Goal: Information Seeking & Learning: Check status

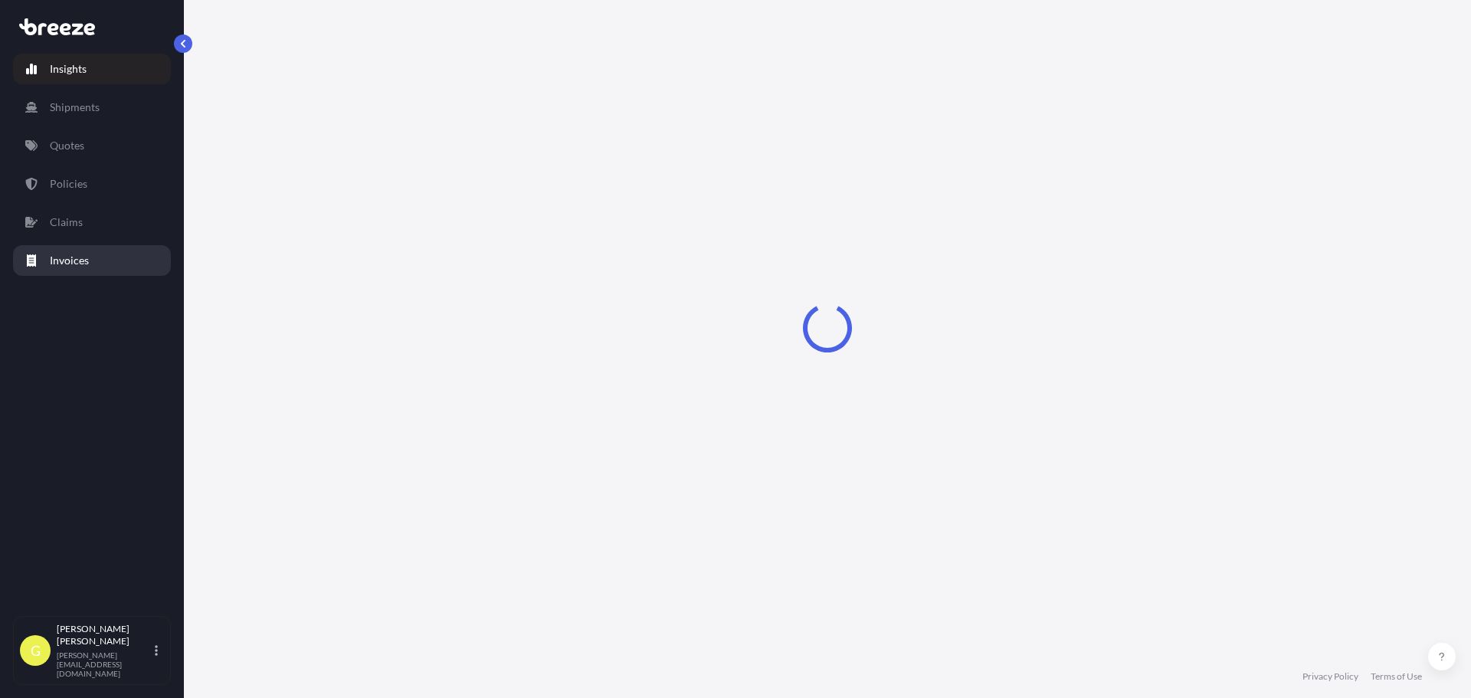
select select "2025"
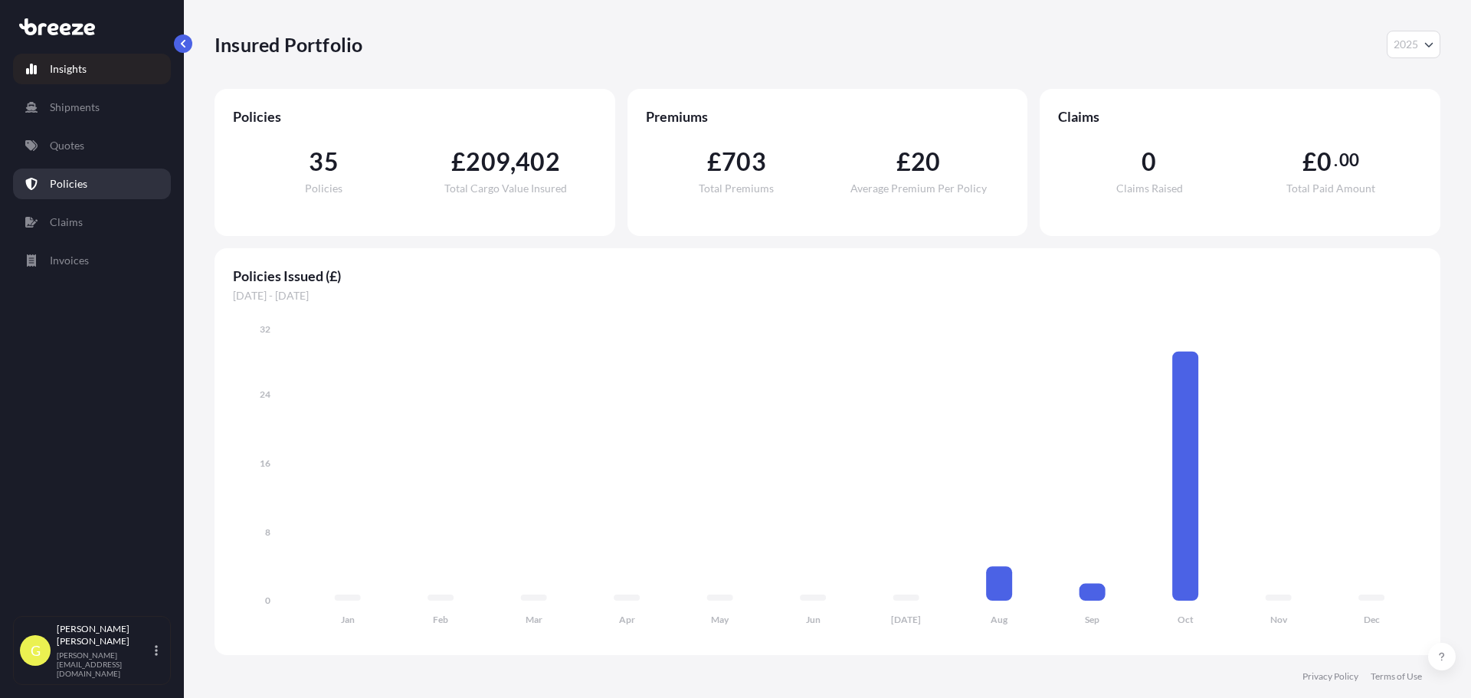
click at [92, 188] on link "Policies" at bounding box center [92, 184] width 158 height 31
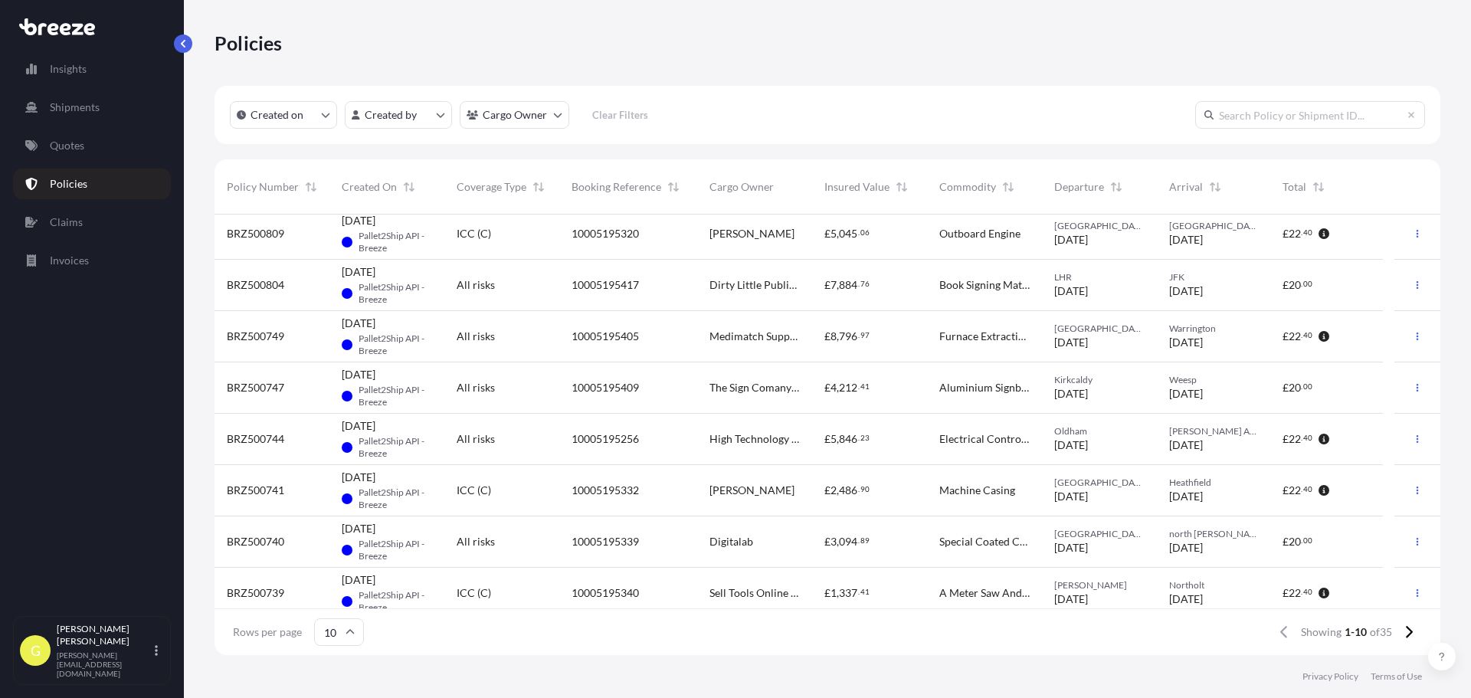
scroll to position [119, 0]
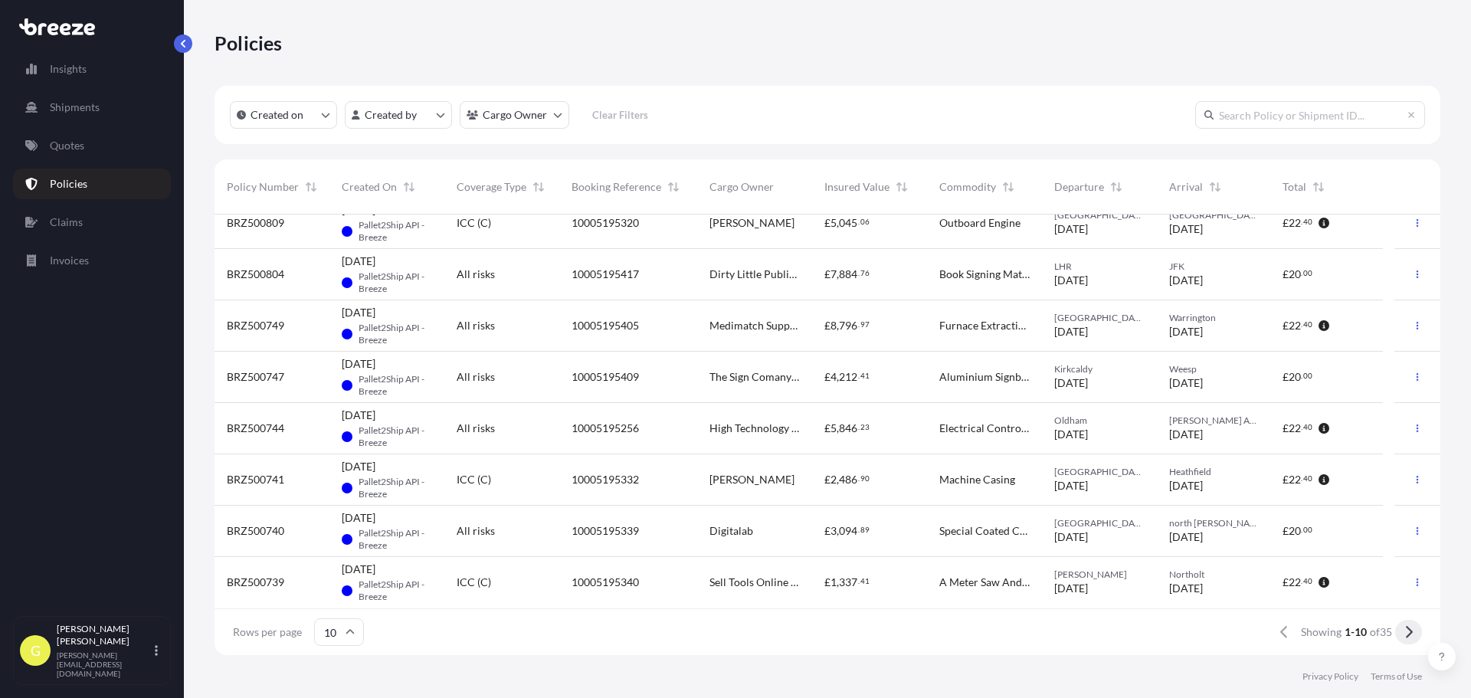
click at [1410, 631] on icon at bounding box center [1409, 632] width 7 height 12
click at [1401, 628] on button at bounding box center [1408, 632] width 27 height 25
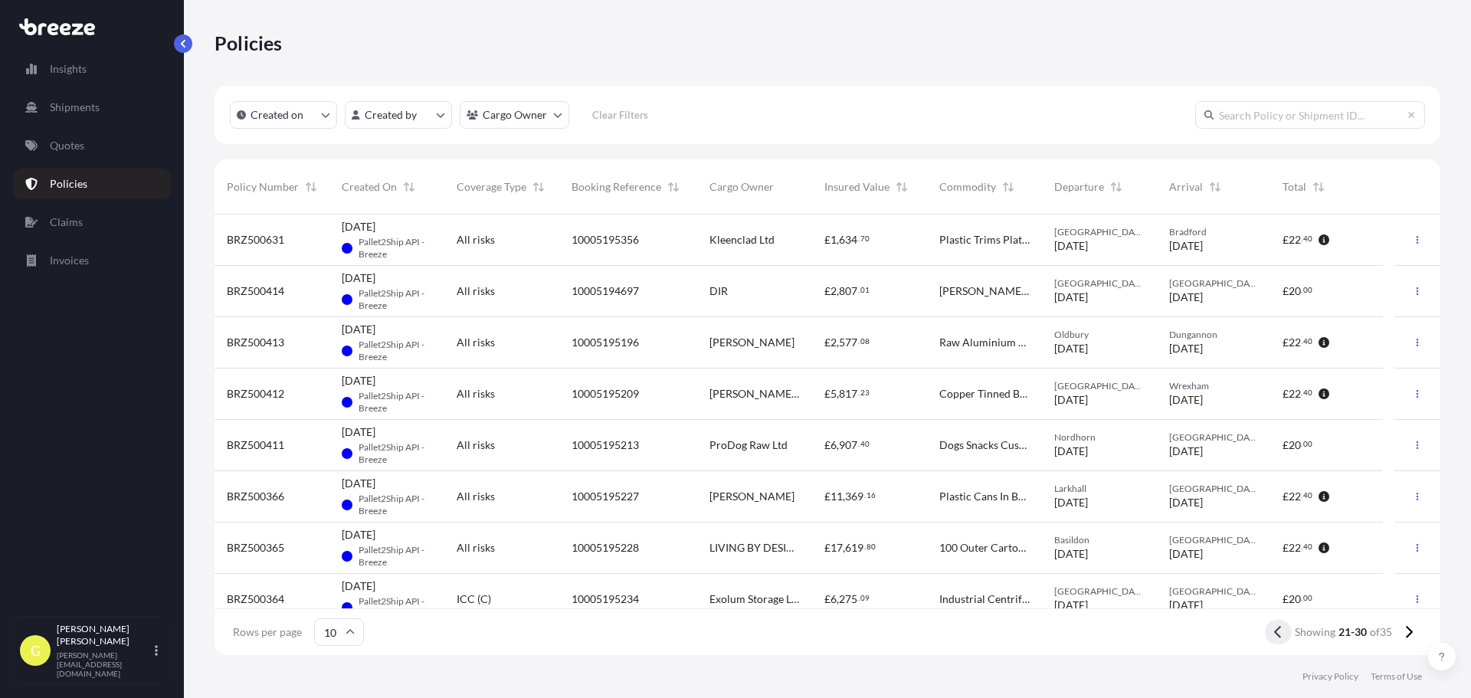
click at [1277, 633] on icon at bounding box center [1278, 632] width 8 height 14
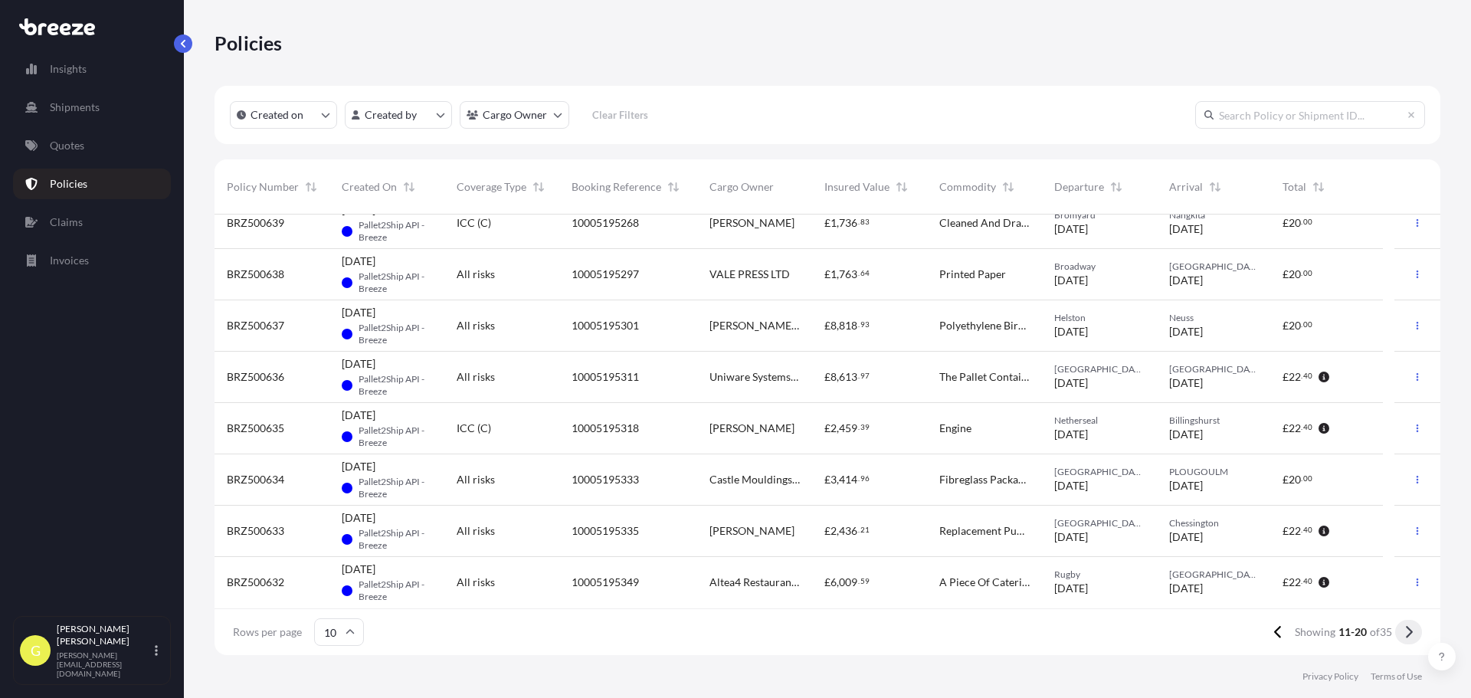
click at [1409, 635] on icon at bounding box center [1409, 632] width 7 height 12
click at [1414, 630] on button at bounding box center [1408, 632] width 27 height 25
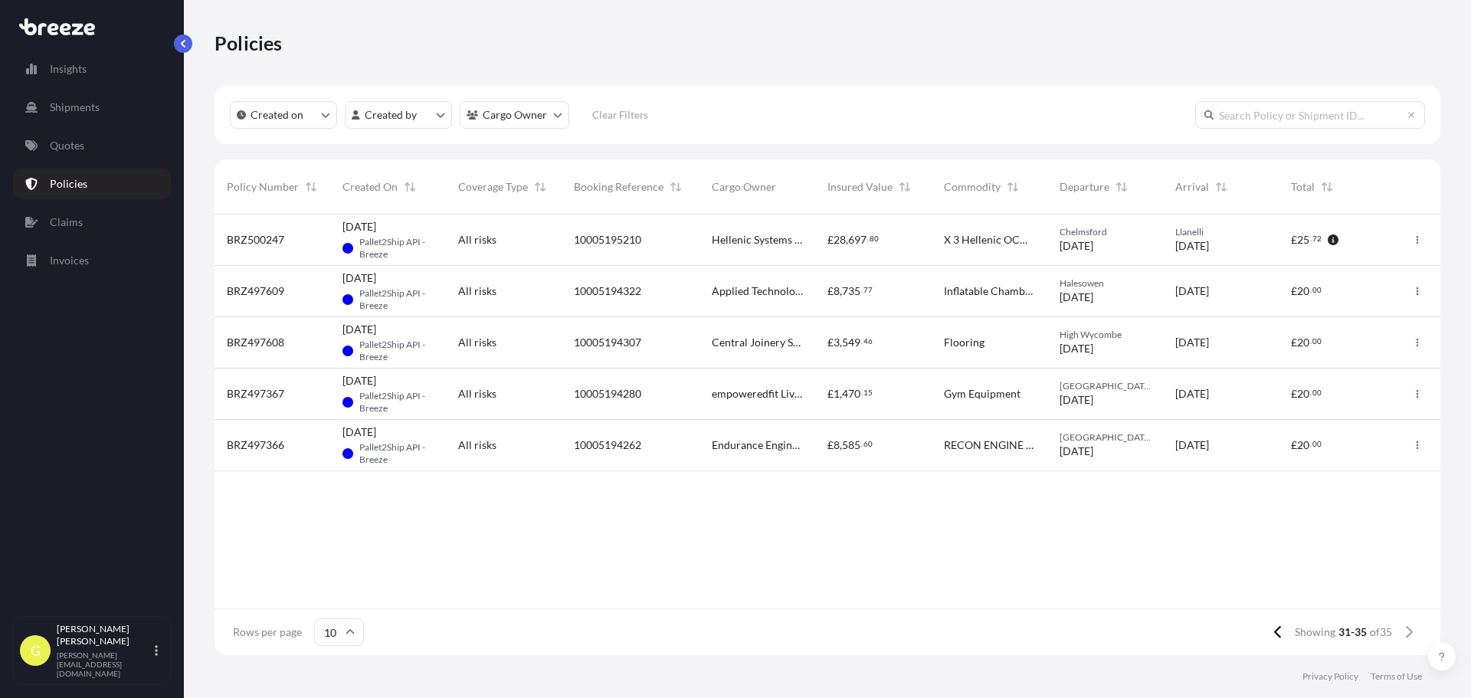
click at [712, 230] on div "Hellenic Systems Ltd" at bounding box center [757, 239] width 116 height 51
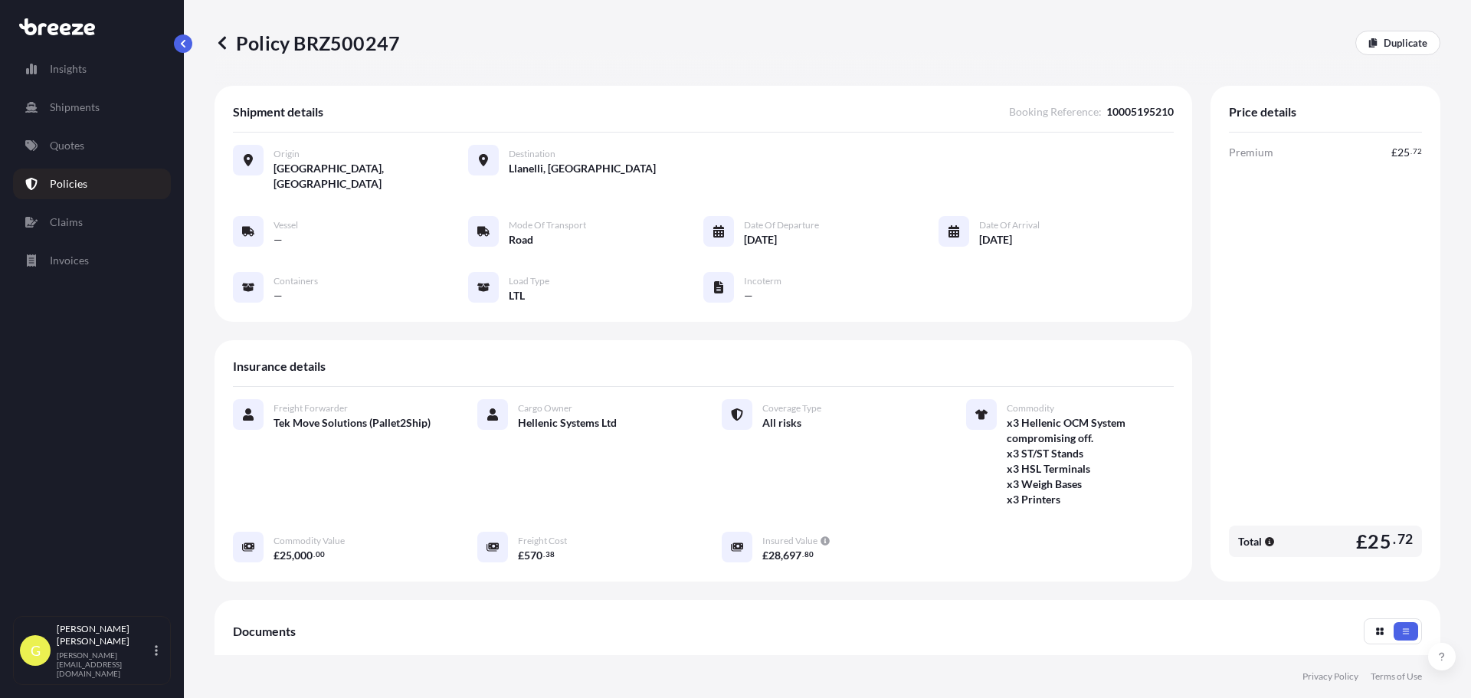
click at [1142, 105] on span "10005195210" at bounding box center [1139, 111] width 67 height 15
drag, startPoint x: 1418, startPoint y: 153, endPoint x: 1377, endPoint y: 153, distance: 41.4
click at [1377, 153] on div "Price details Premium £ 25 . 72 Total £ 25 . 72" at bounding box center [1325, 334] width 230 height 496
click at [1265, 537] on icon "button" at bounding box center [1269, 541] width 9 height 9
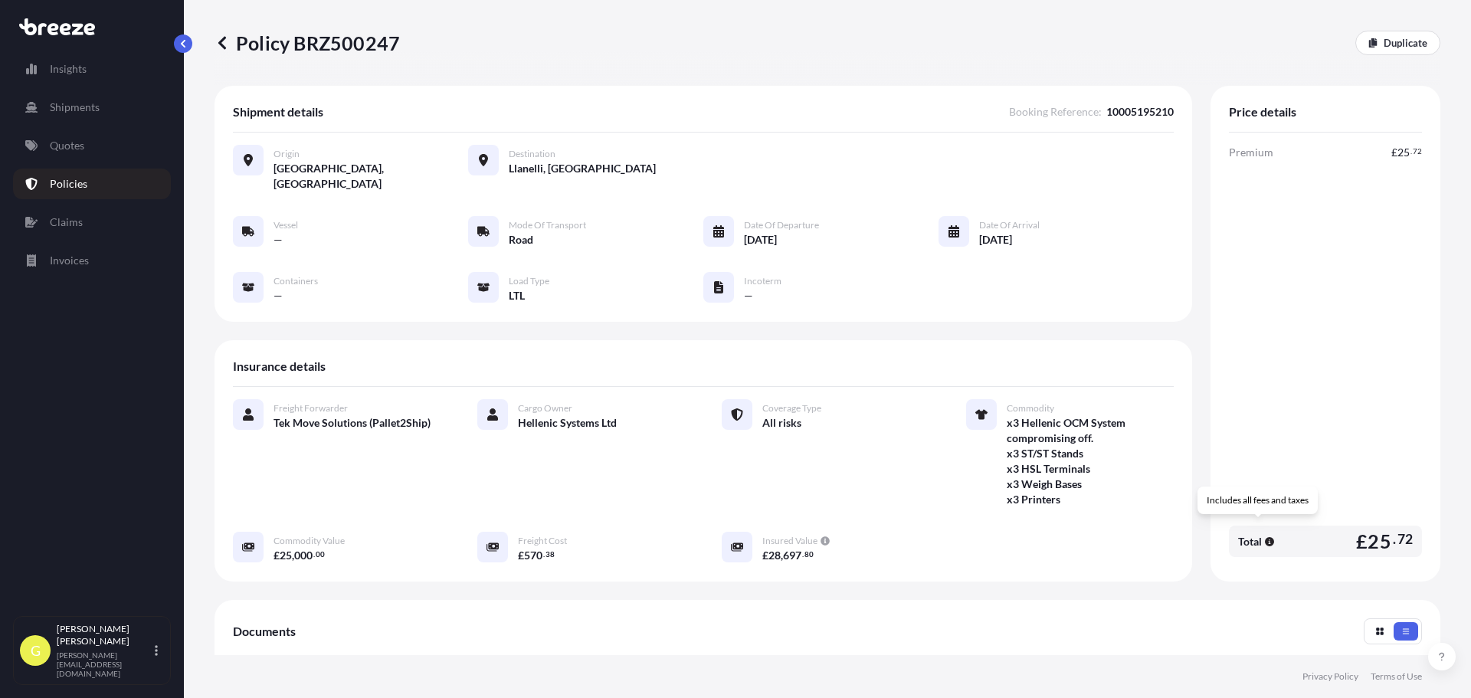
click at [1256, 534] on div "Total" at bounding box center [1256, 541] width 36 height 15
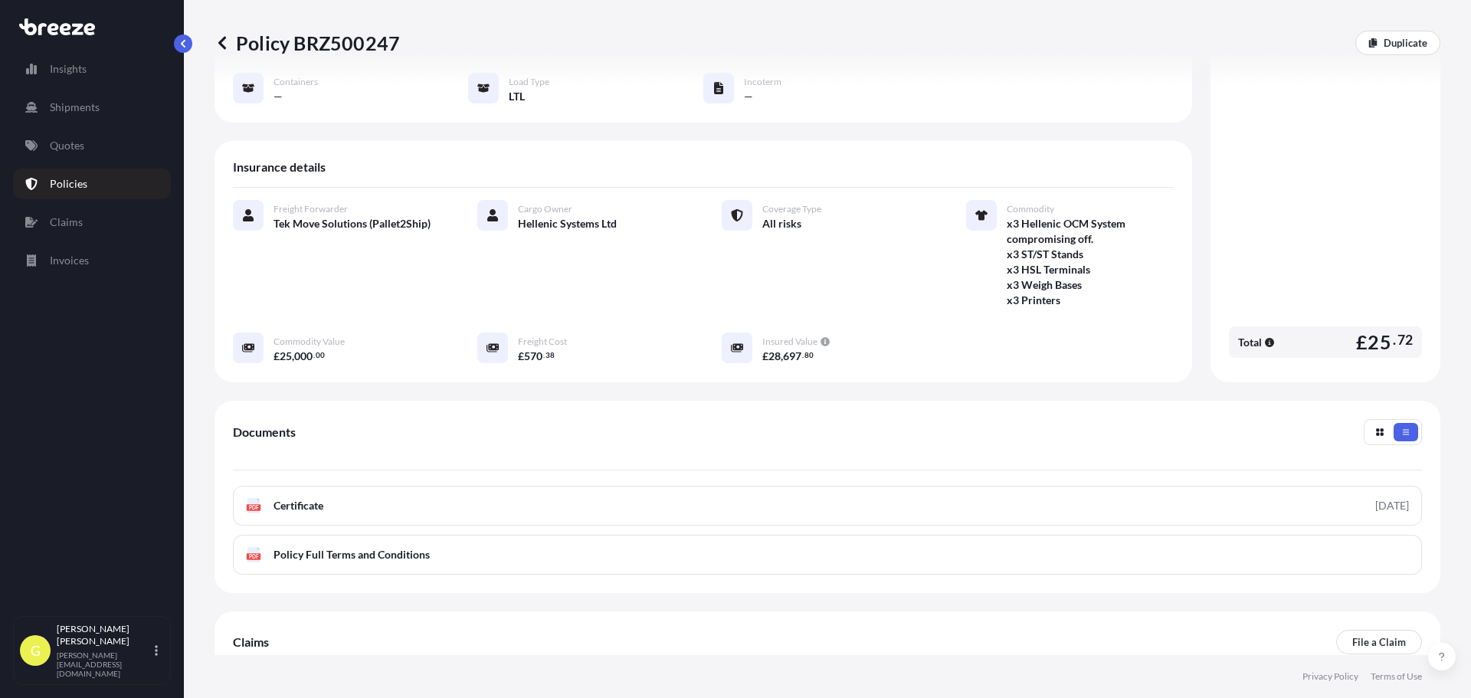
scroll to position [55, 0]
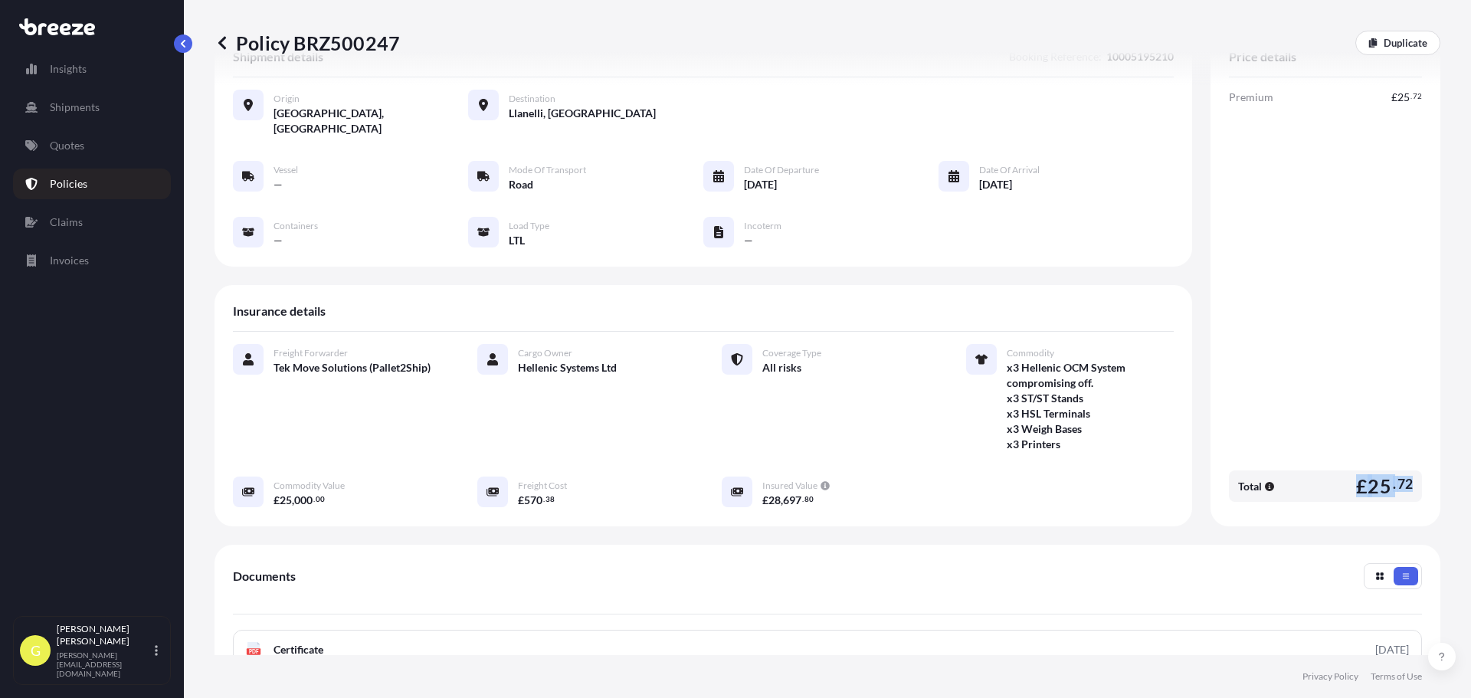
drag, startPoint x: 1398, startPoint y: 464, endPoint x: 1350, endPoint y: 469, distance: 47.7
click at [1356, 476] on span "£ 25 . 72" at bounding box center [1384, 485] width 57 height 19
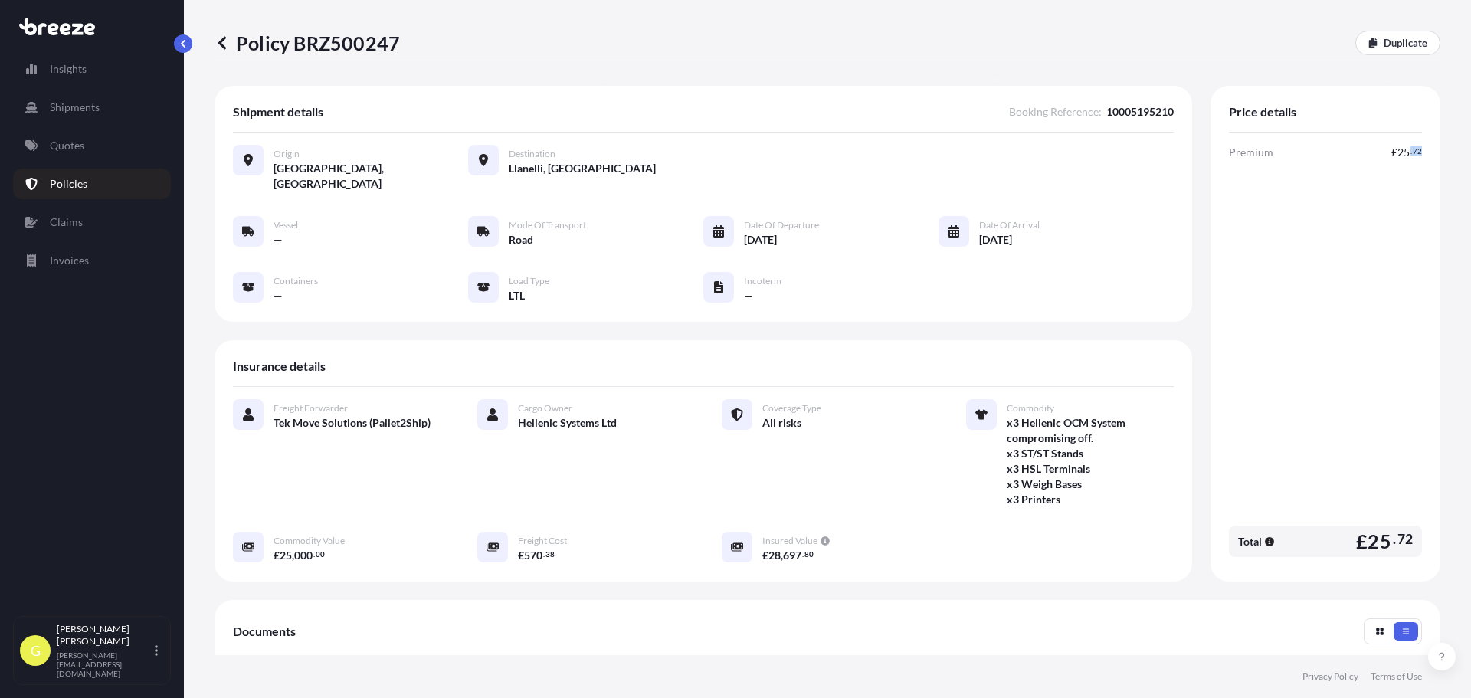
drag, startPoint x: 1416, startPoint y: 153, endPoint x: 1401, endPoint y: 157, distance: 15.0
click at [1401, 157] on div "Price details Premium £ 25 . 72 Total £ 25 . 72" at bounding box center [1325, 334] width 230 height 496
click at [1127, 111] on span "10005195210" at bounding box center [1139, 111] width 67 height 15
drag, startPoint x: 1421, startPoint y: 153, endPoint x: 1358, endPoint y: 149, distance: 63.0
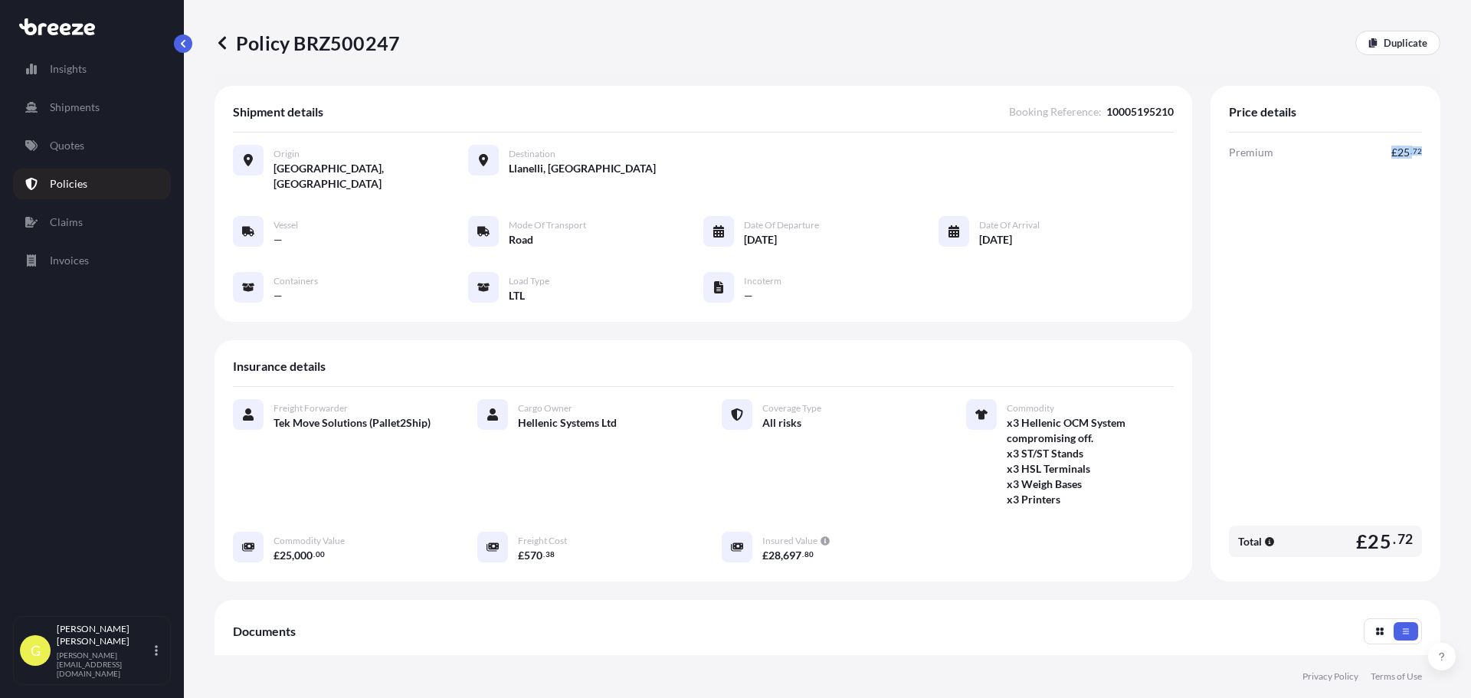
click at [1358, 149] on div "Price details Premium £ 25 . 72 Total £ 25 . 72" at bounding box center [1325, 334] width 230 height 496
click at [1151, 115] on span "10005195210" at bounding box center [1139, 111] width 67 height 15
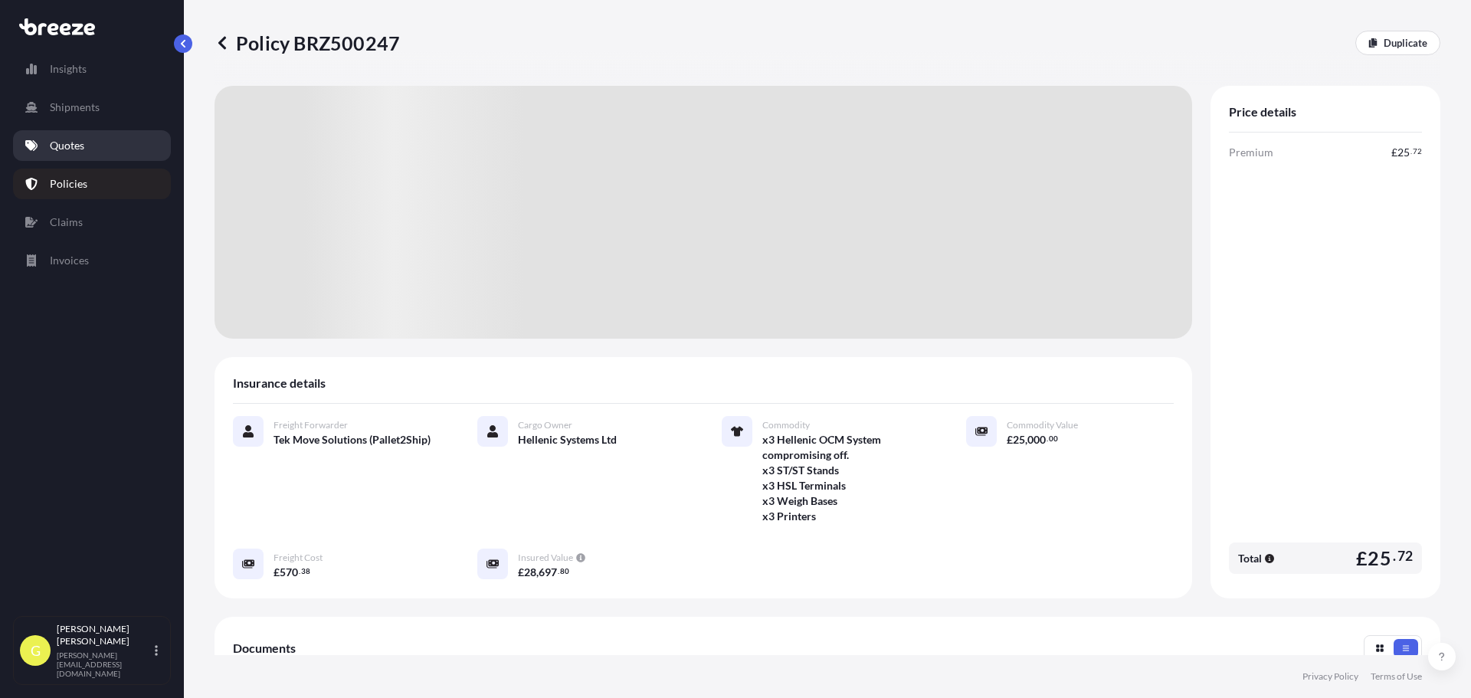
click at [88, 142] on link "Quotes" at bounding box center [92, 145] width 158 height 31
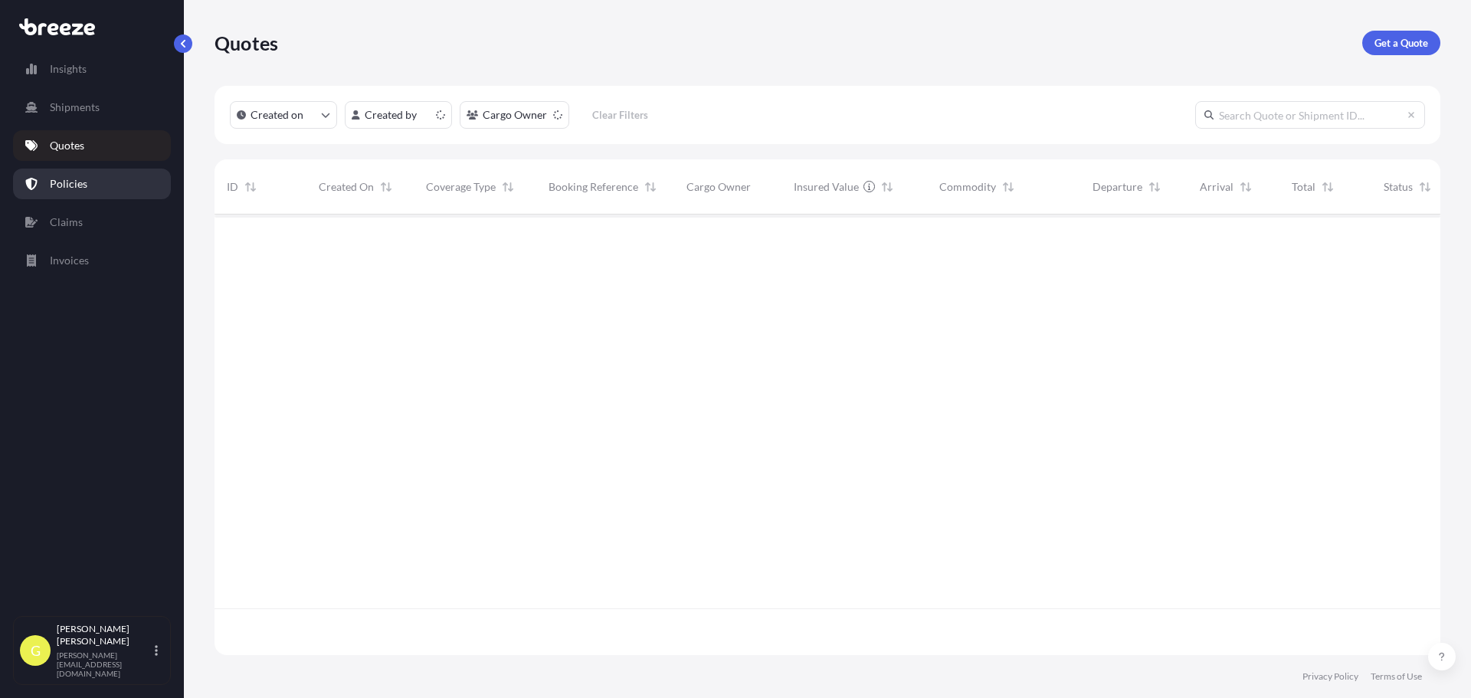
scroll to position [437, 1214]
click at [87, 170] on link "Policies" at bounding box center [92, 184] width 158 height 31
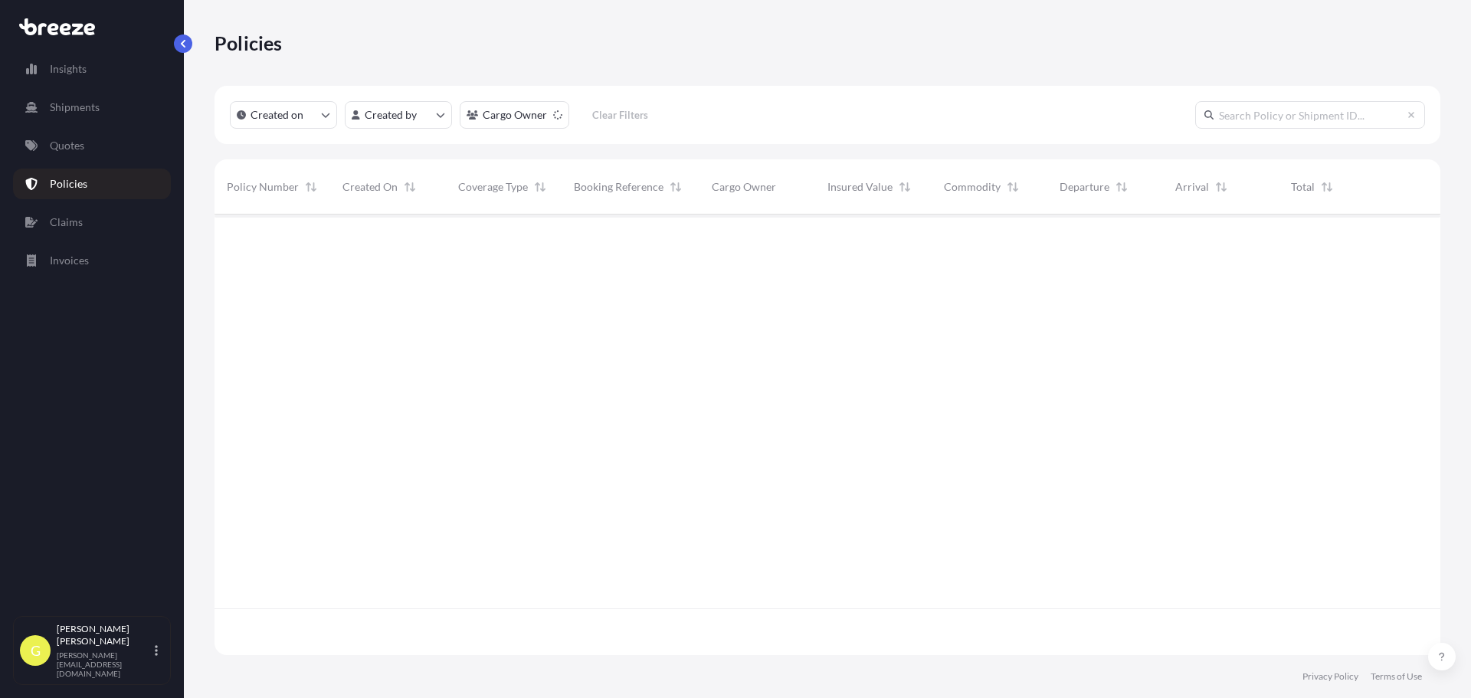
scroll to position [437, 1214]
click at [74, 191] on p "Policies" at bounding box center [69, 183] width 38 height 15
